Goal: Check status: Check status

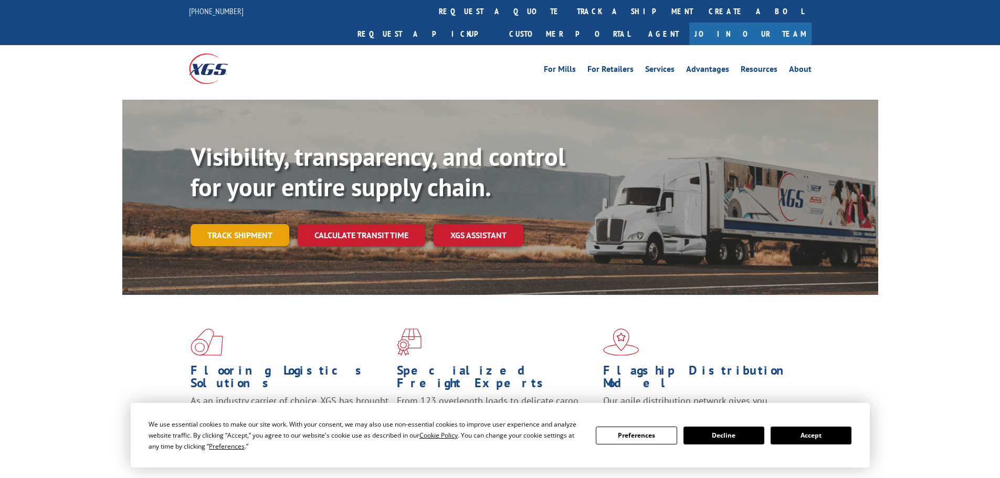
click at [248, 224] on link "Track shipment" at bounding box center [240, 235] width 99 height 22
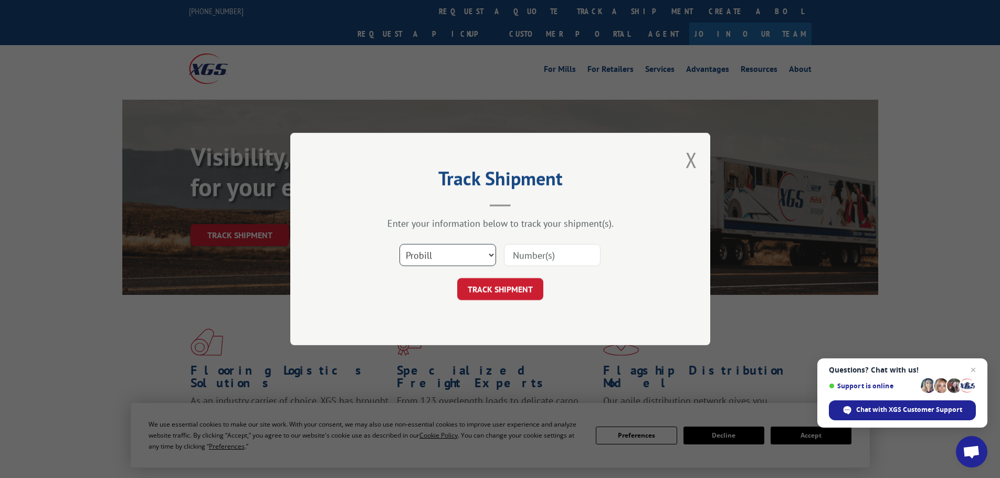
click at [489, 254] on select "Select category... Probill BOL PO" at bounding box center [448, 255] width 97 height 22
click at [400, 244] on select "Select category... Probill BOL PO" at bounding box center [448, 255] width 97 height 22
click at [541, 256] on input at bounding box center [552, 255] width 97 height 22
paste input "17156445"
type input "17156445"
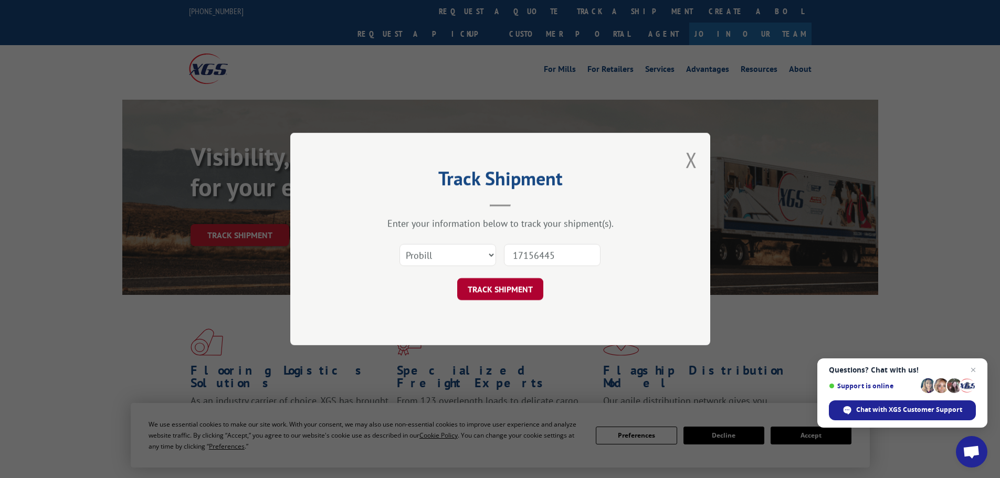
click at [520, 290] on button "TRACK SHIPMENT" at bounding box center [500, 289] width 86 height 22
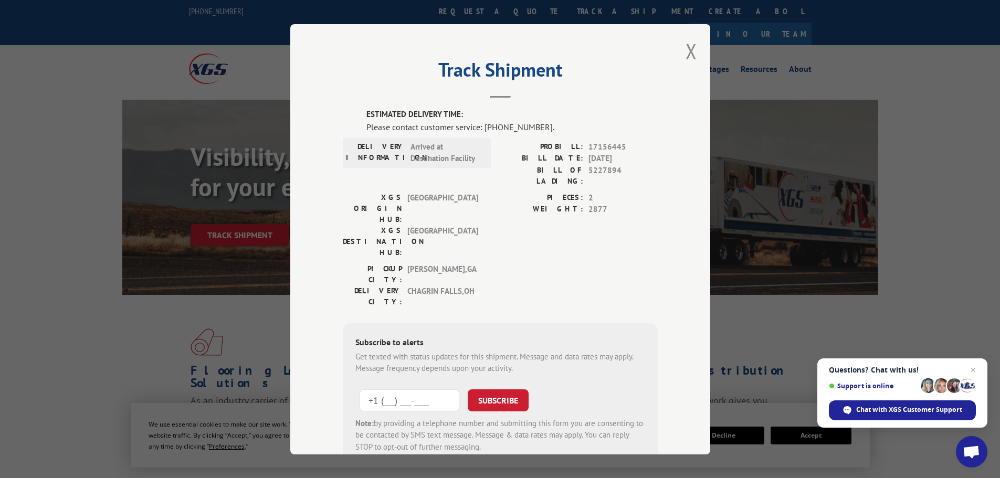
click at [400, 389] on input "+1 (___) ___-____" at bounding box center [410, 400] width 100 height 22
click at [381, 389] on input "+1 (___) ___-____" at bounding box center [410, 400] width 100 height 22
type input "[PHONE_NUMBER]"
click at [505, 389] on button "SUBSCRIBE" at bounding box center [498, 400] width 61 height 22
